Goal: Information Seeking & Learning: Find specific fact

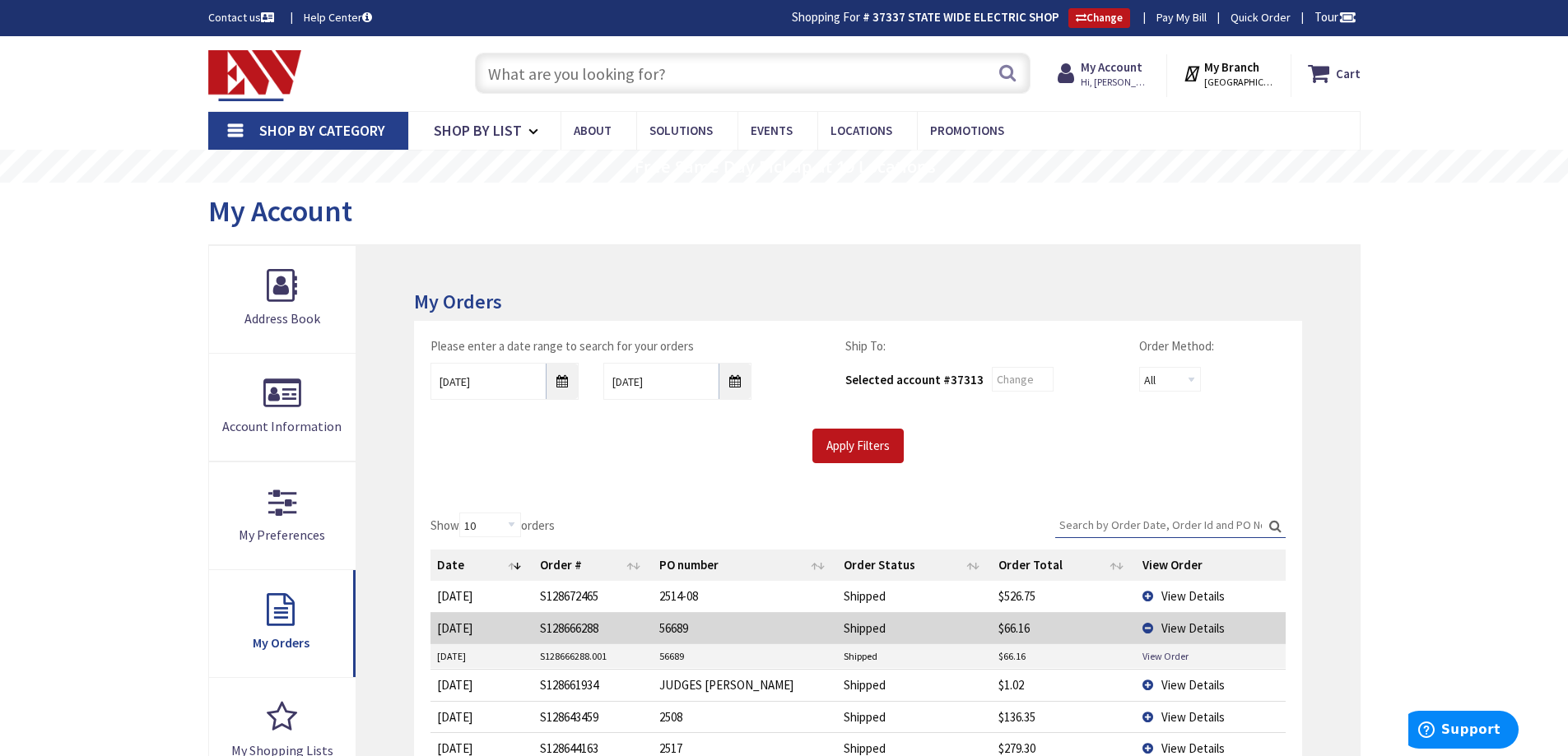
click at [719, 66] on input "text" at bounding box center [753, 73] width 556 height 41
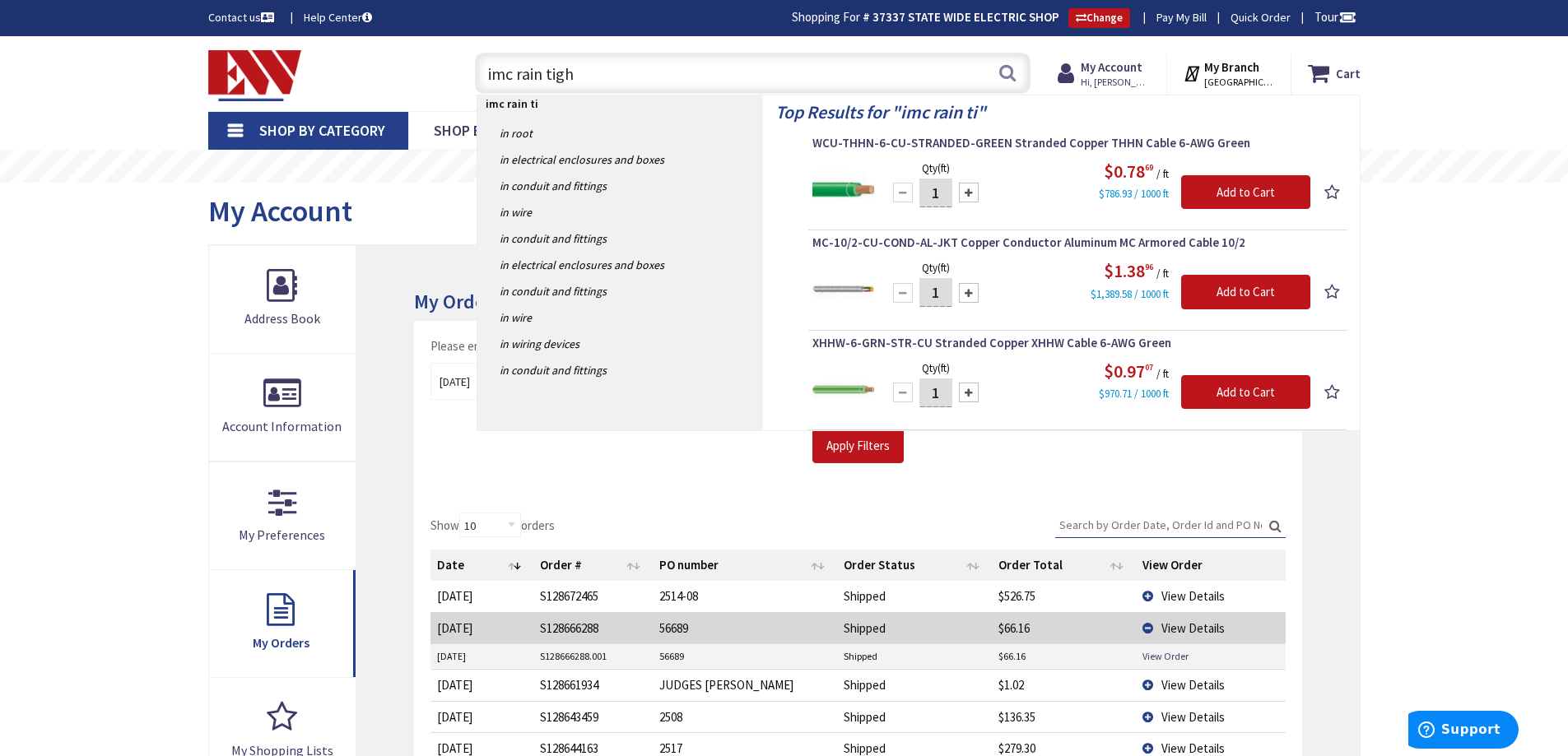
type input "imc rain tight"
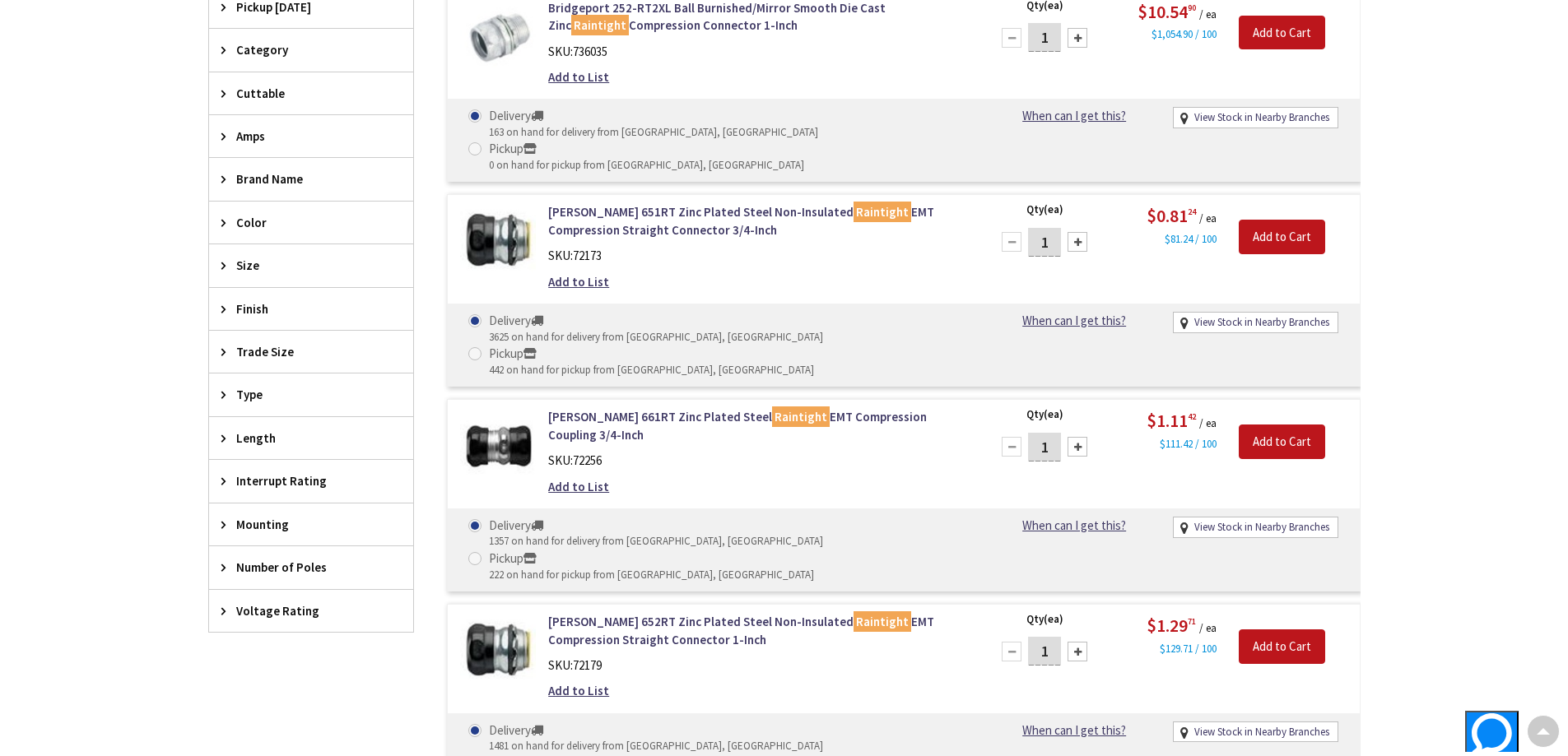
scroll to position [658, 0]
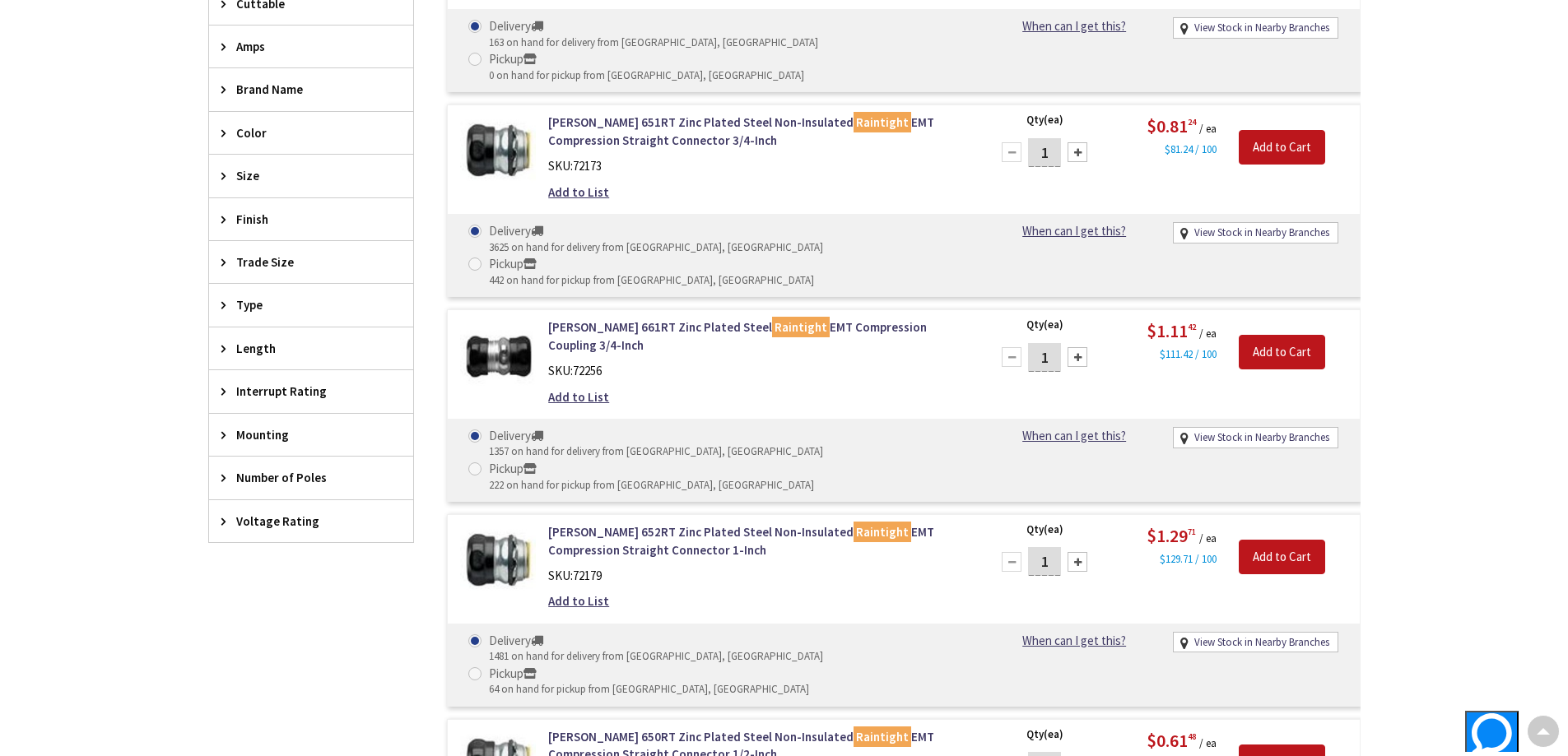
type input "[GEOGRAPHIC_DATA], [GEOGRAPHIC_DATA]"
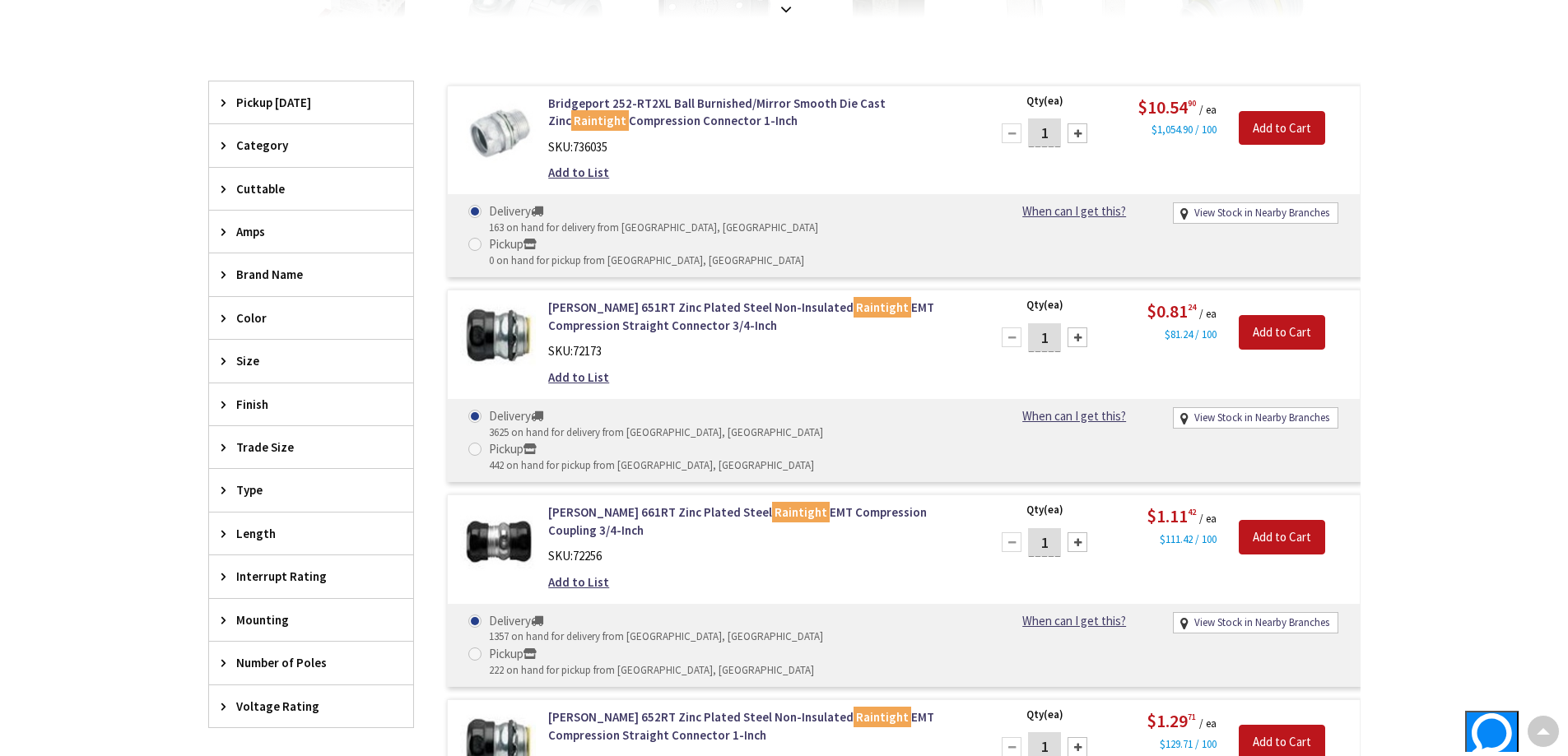
scroll to position [494, 0]
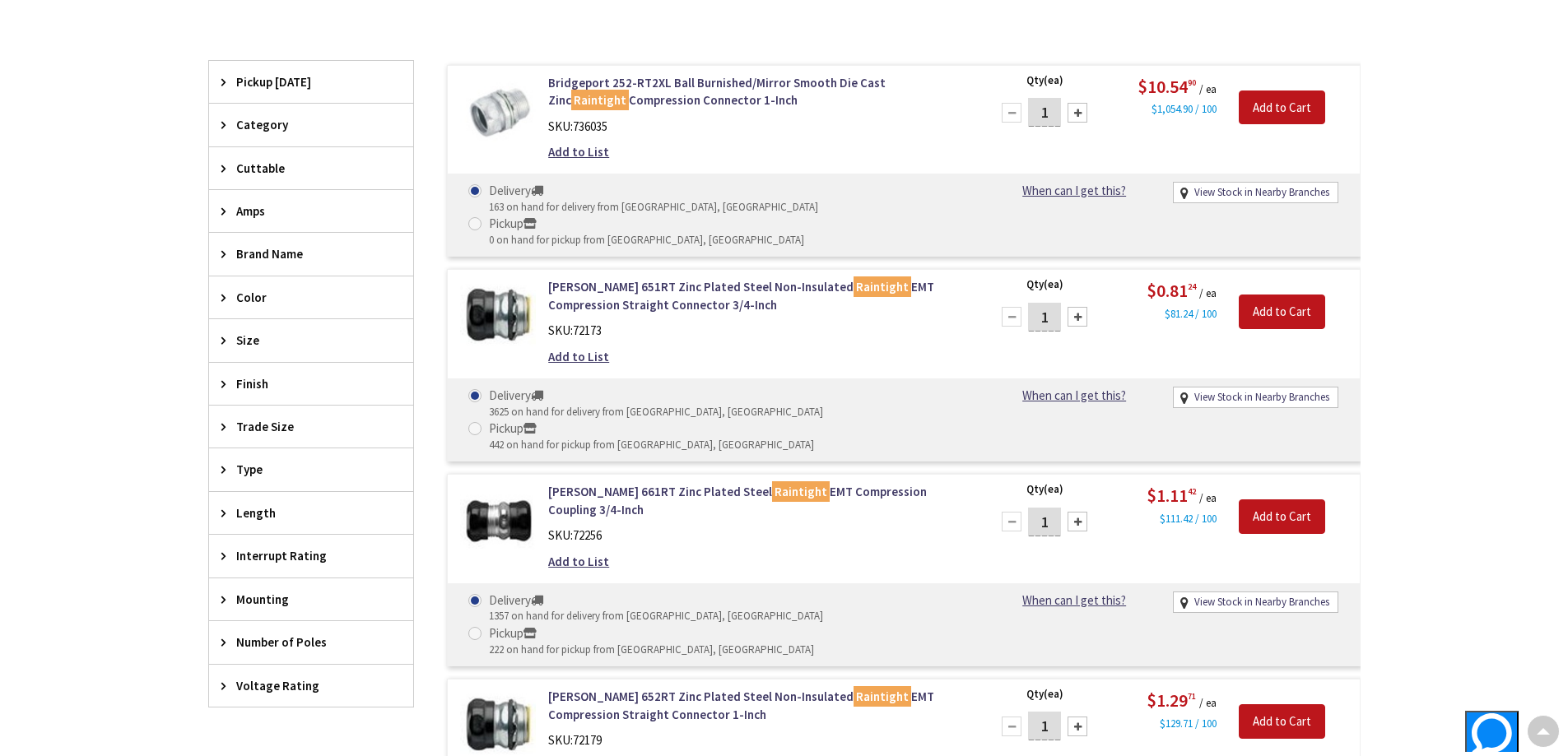
click at [221, 424] on icon at bounding box center [227, 427] width 12 height 12
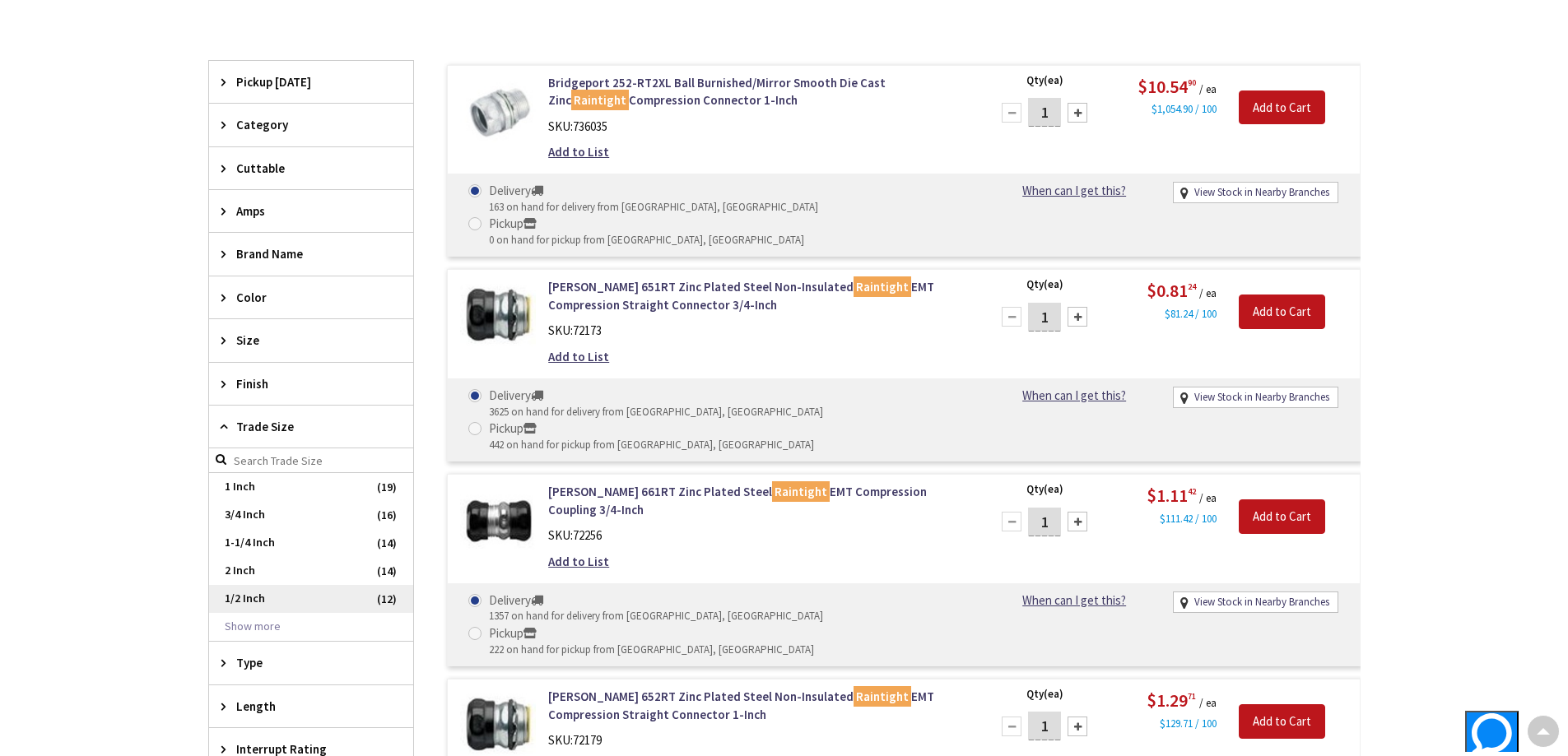
click at [239, 597] on span "1/2 Inch" at bounding box center [311, 599] width 204 height 28
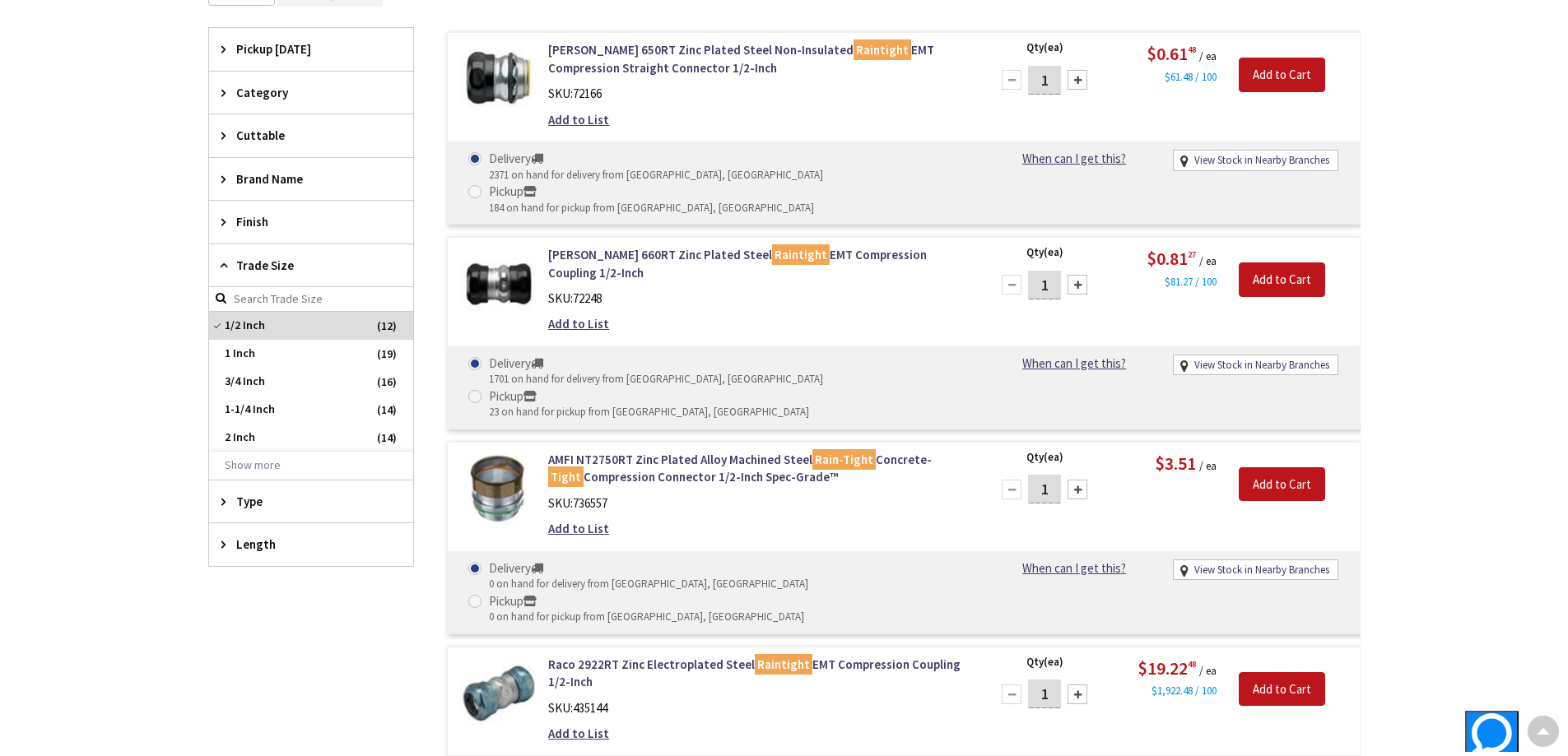
scroll to position [424, 0]
